Goal: Task Accomplishment & Management: Use online tool/utility

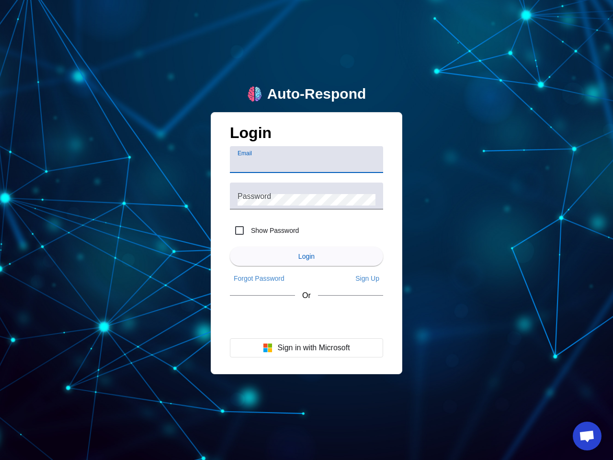
click at [306, 159] on input "Email" at bounding box center [306, 163] width 138 height 11
click at [264, 230] on label "Show Password" at bounding box center [274, 231] width 50 height 10
click at [249, 230] on input "Show Password" at bounding box center [239, 230] width 19 height 19
click at [239, 230] on input "Show Password" at bounding box center [239, 230] width 19 height 19
checkbox input "false"
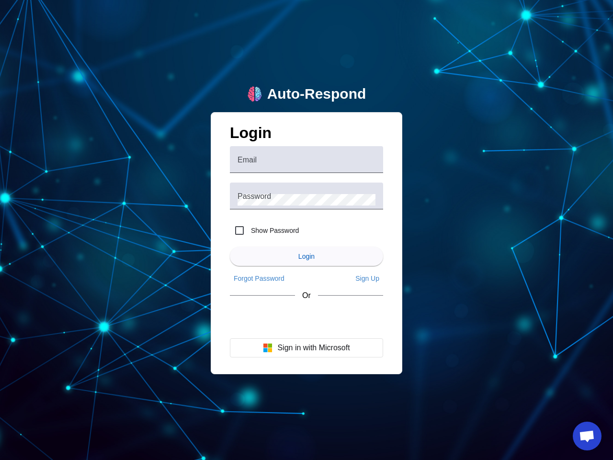
click at [306, 256] on span "Login" at bounding box center [306, 256] width 16 height 8
click at [259, 278] on app-main-login "Auto-Respond Login Email Password Show Password Login Forgot Password Sign Up O…" at bounding box center [306, 230] width 613 height 460
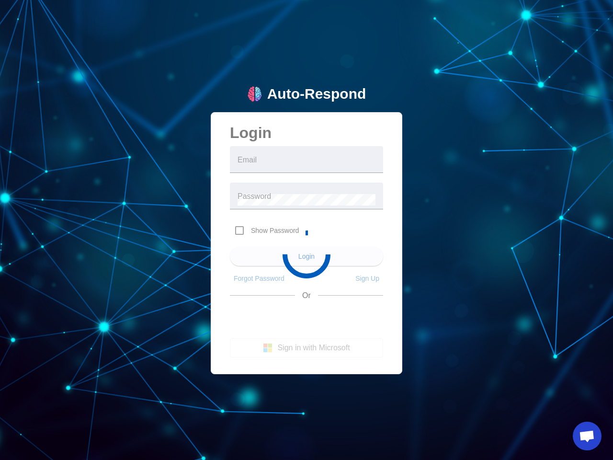
click at [367, 278] on app-main-login "Auto-Respond Login Email Password Show Password Login Forgot Password Sign Up O…" at bounding box center [306, 230] width 613 height 460
click at [306, 348] on app-main-login "Auto-Respond Login Email Password Show Password Login Forgot Password Sign Up O…" at bounding box center [306, 230] width 613 height 460
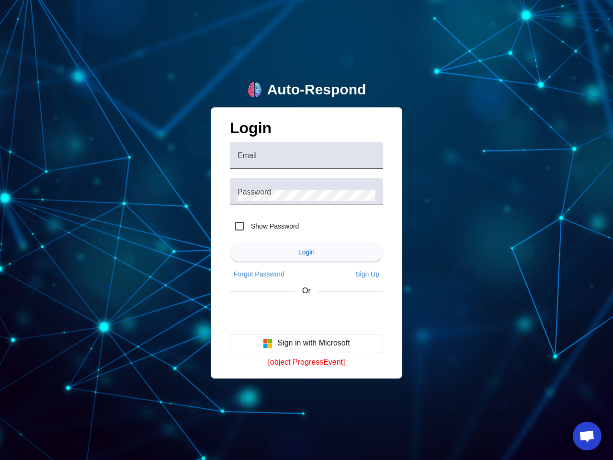
click at [587, 436] on span "Open chat" at bounding box center [587, 436] width 16 height 13
